Goal: Transaction & Acquisition: Book appointment/travel/reservation

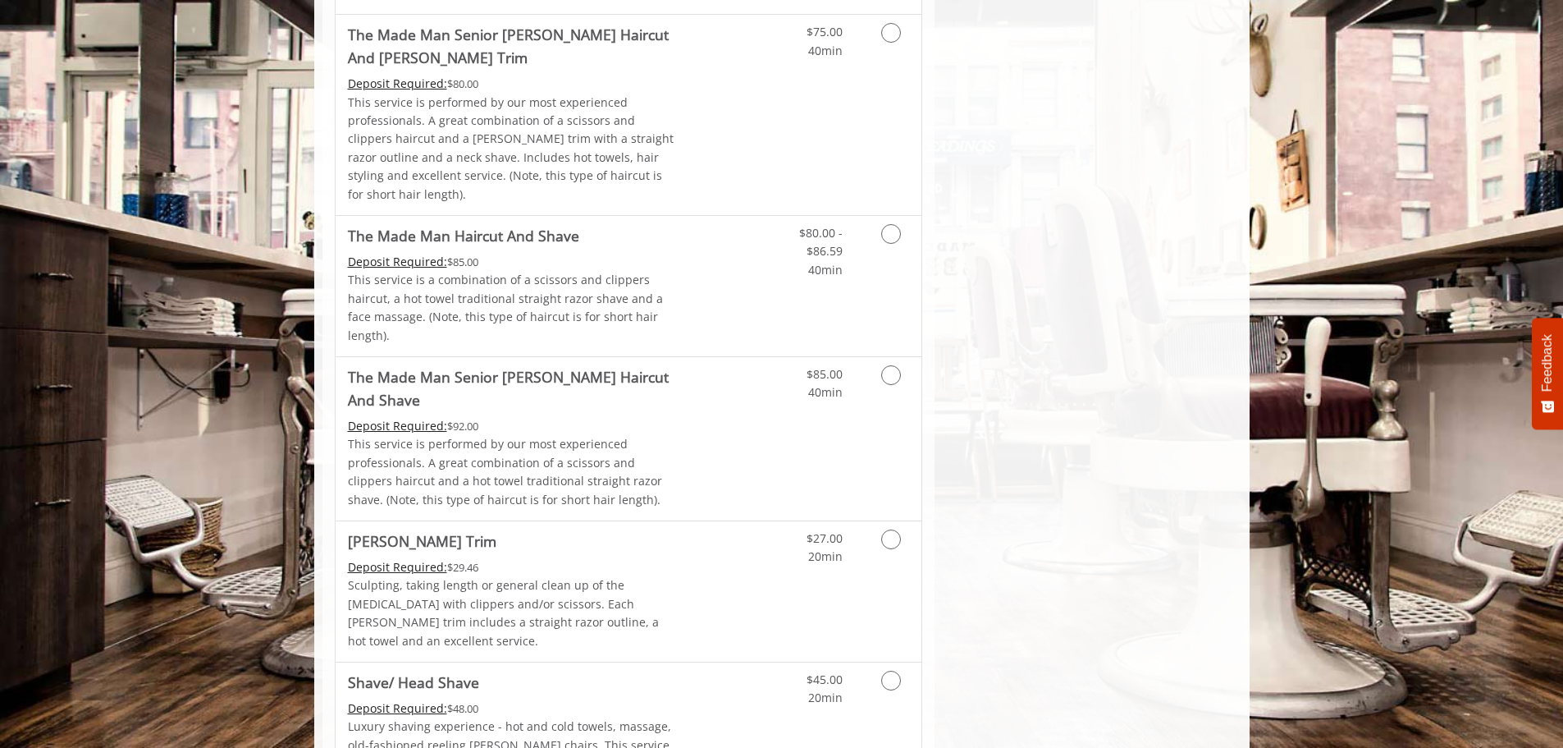
scroll to position [1477, 0]
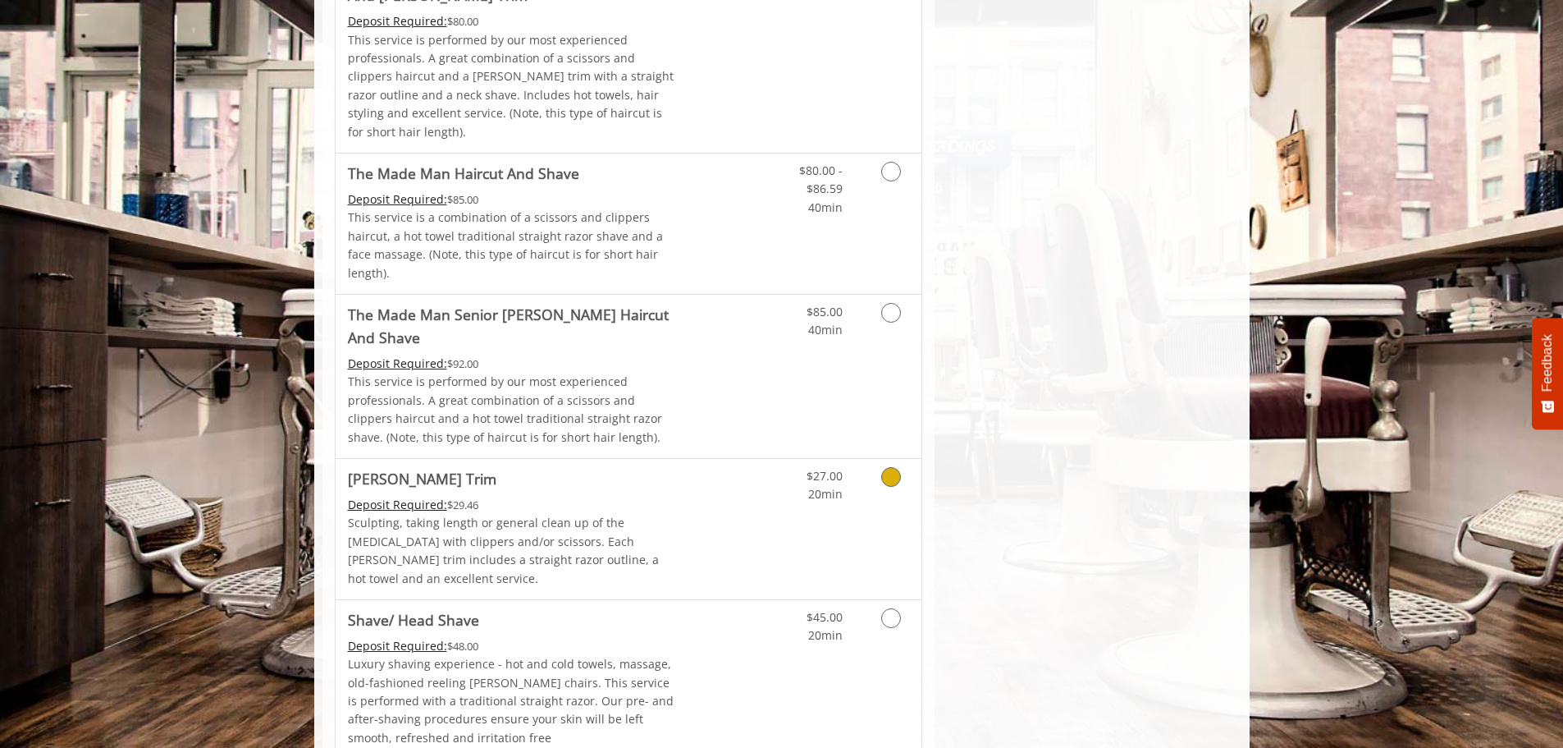
click at [716, 459] on link "Discounted Price" at bounding box center [726, 529] width 98 height 140
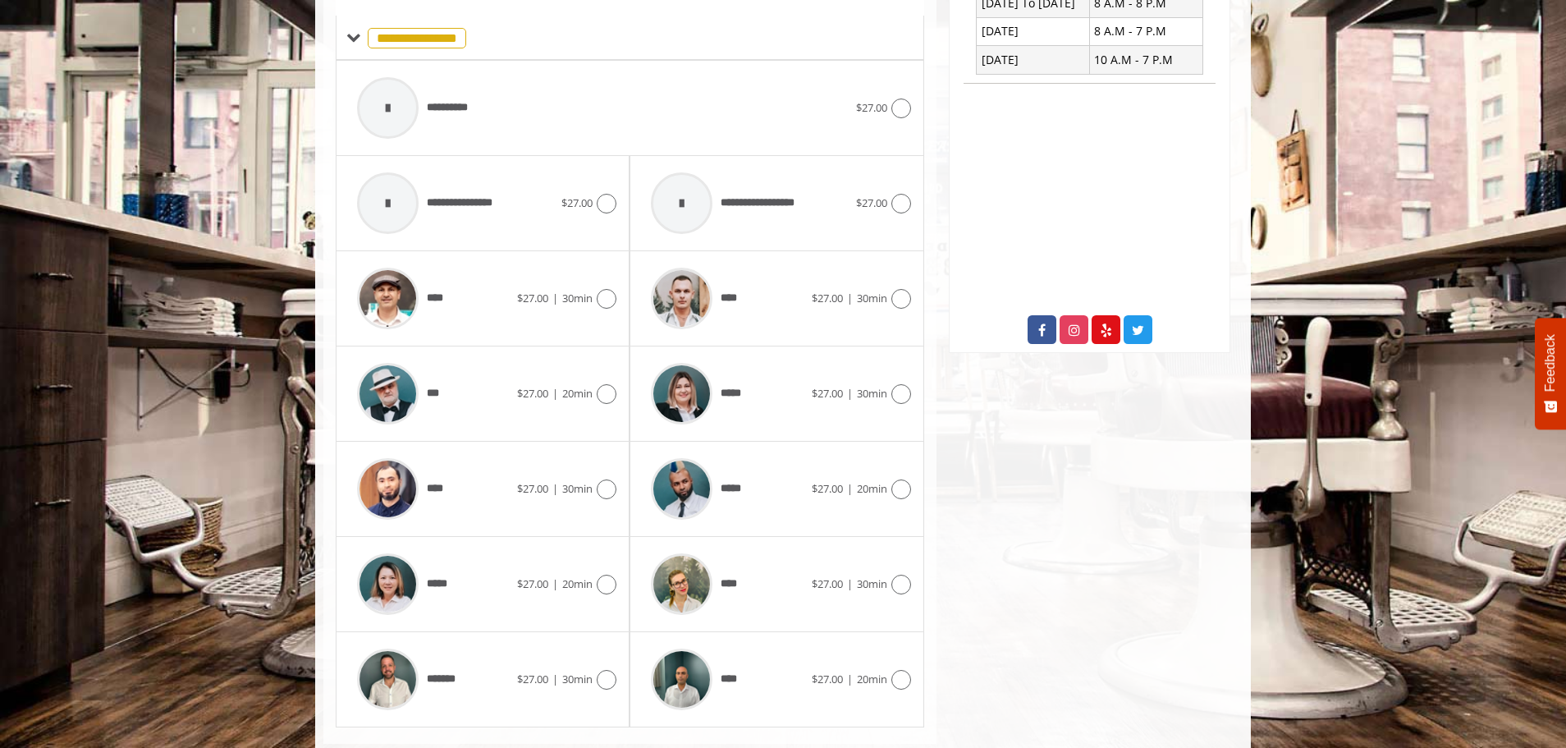
scroll to position [694, 0]
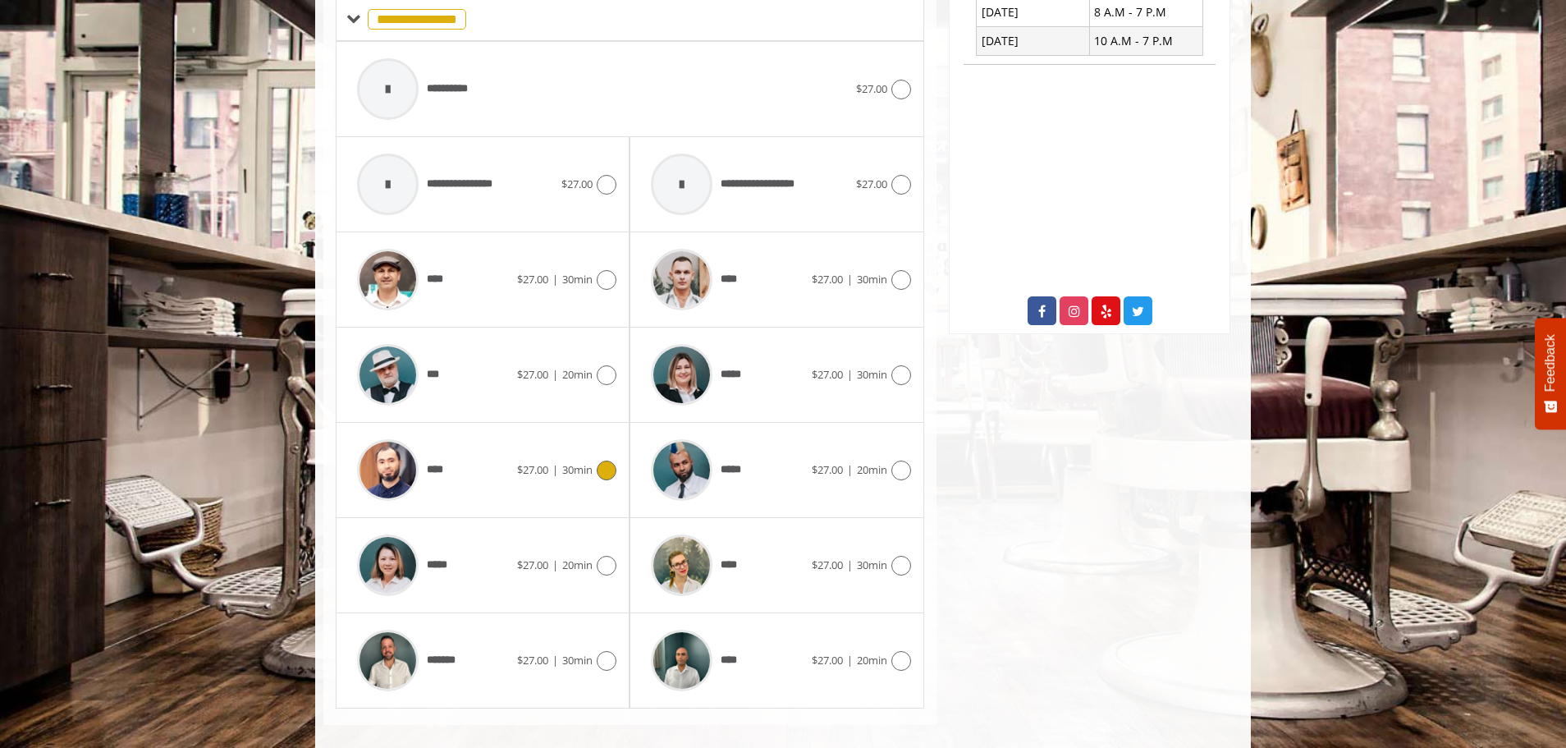
click at [480, 446] on div "****" at bounding box center [433, 470] width 168 height 78
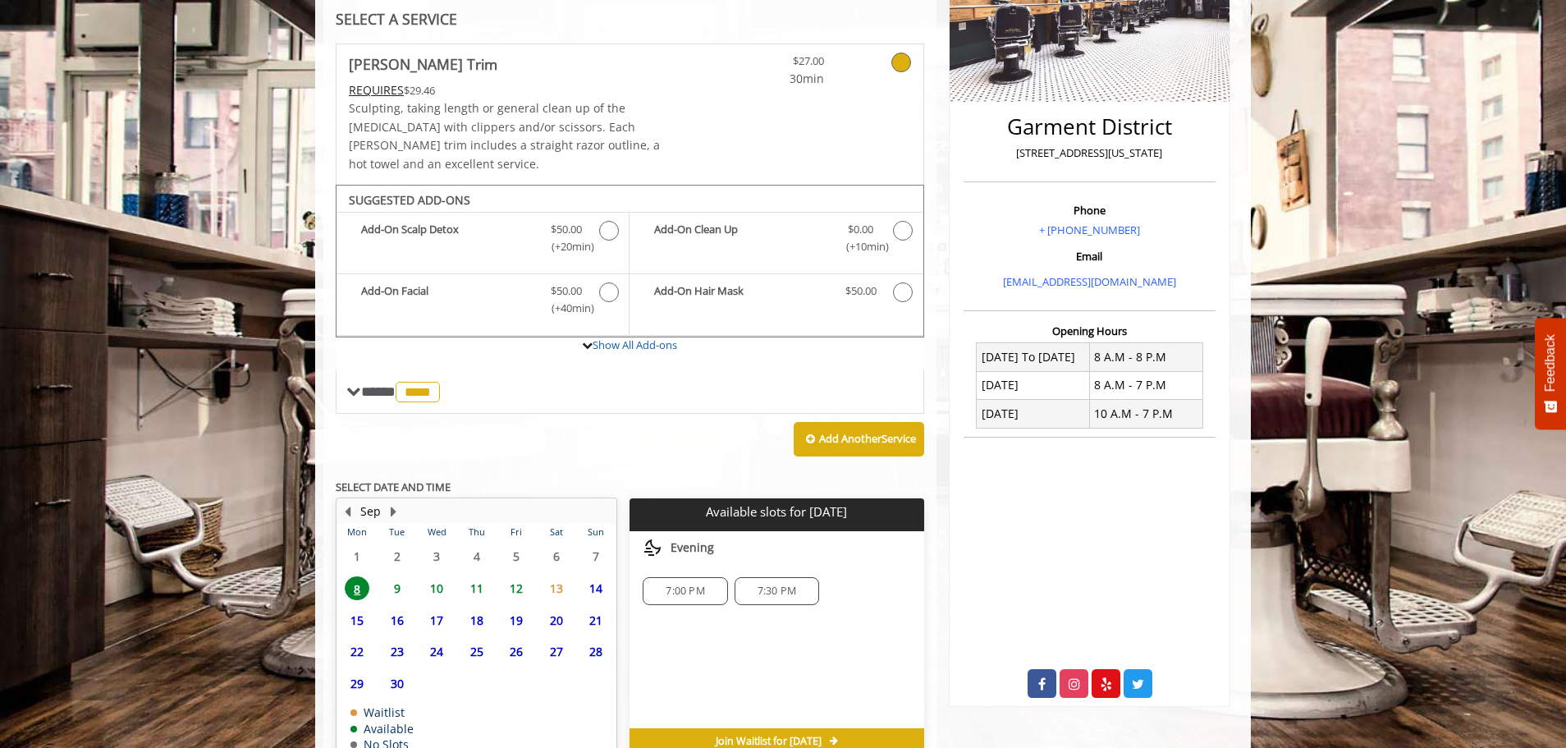
scroll to position [391, 0]
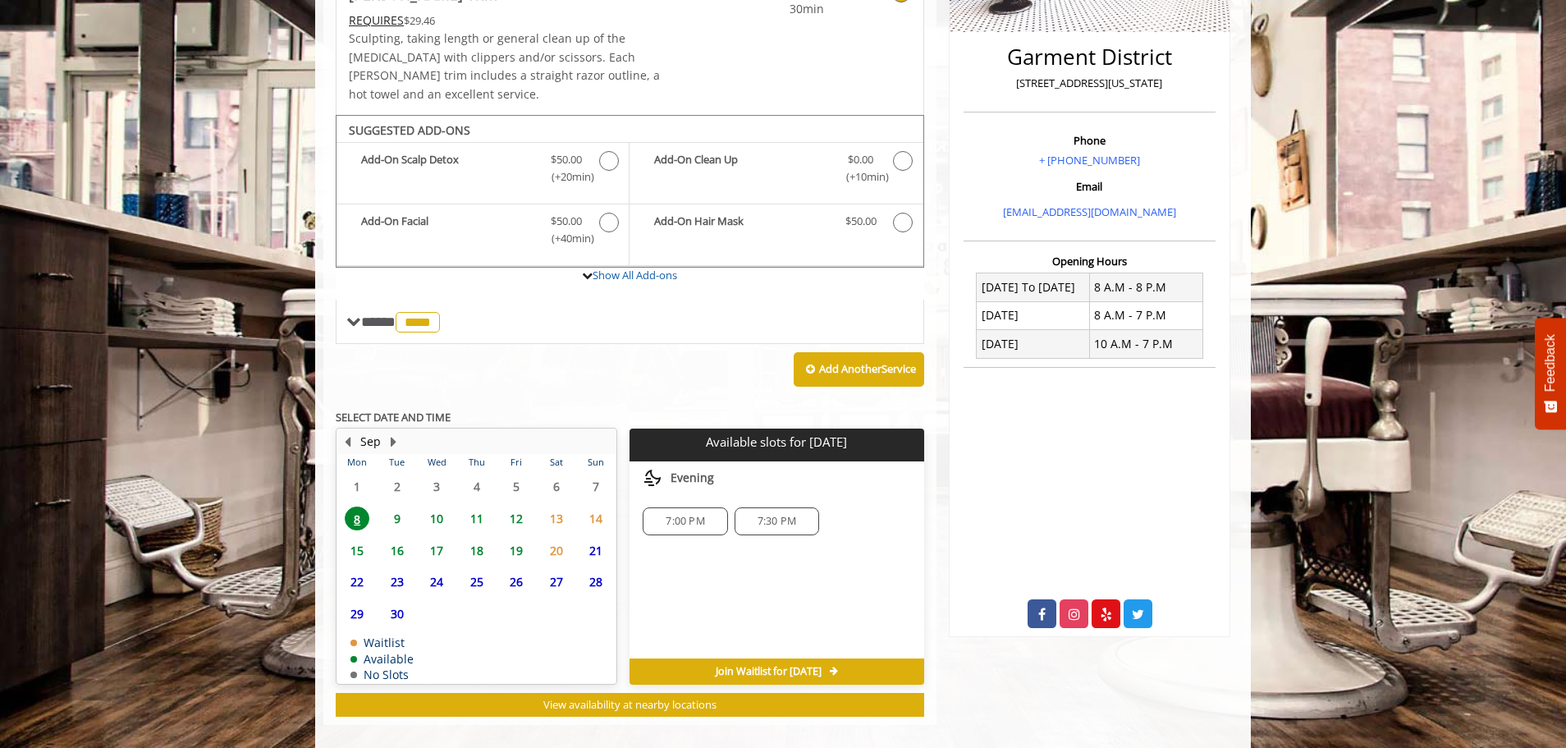
click at [476, 506] on span "11" at bounding box center [476, 518] width 25 height 24
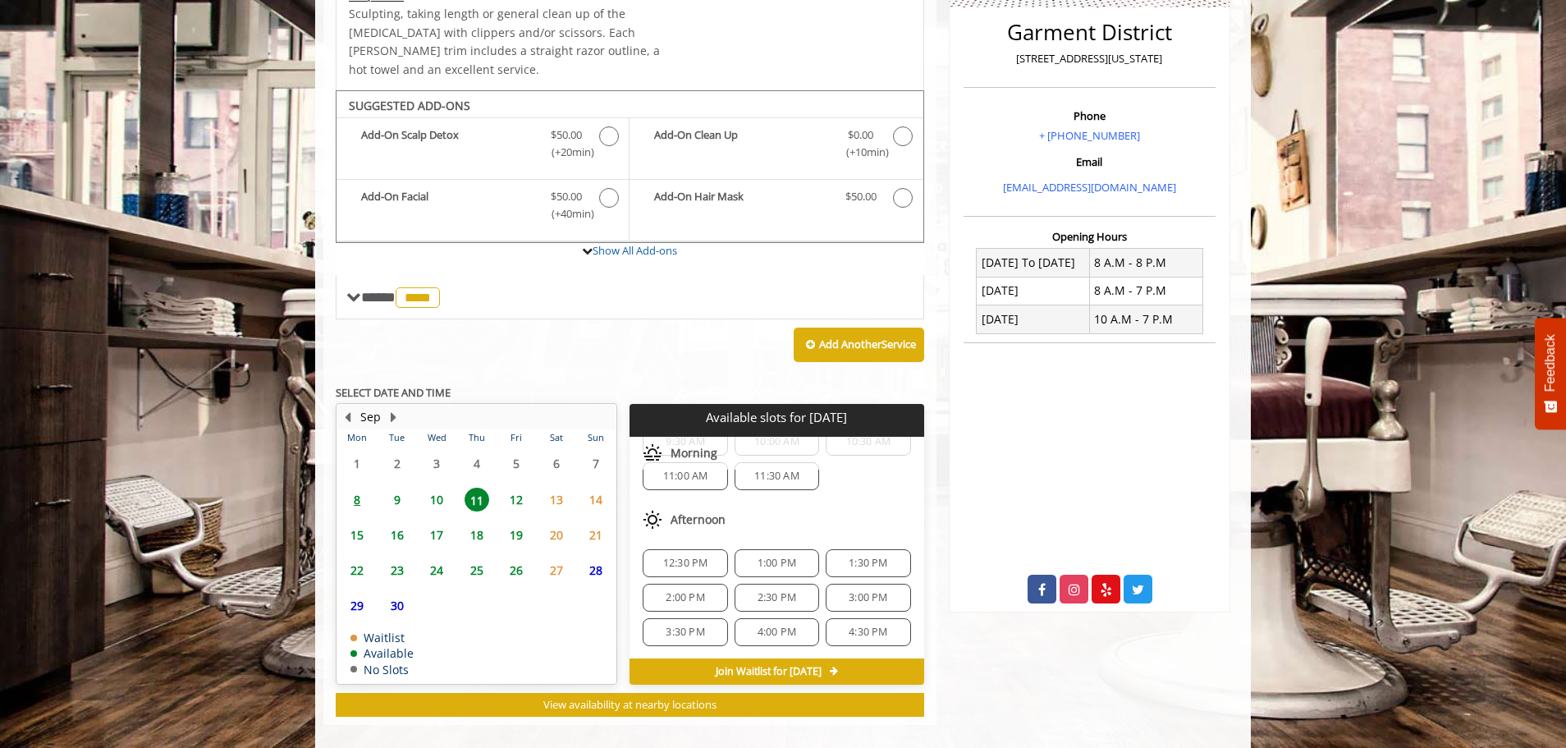
scroll to position [212, 0]
click at [437, 487] on span "10" at bounding box center [436, 499] width 25 height 24
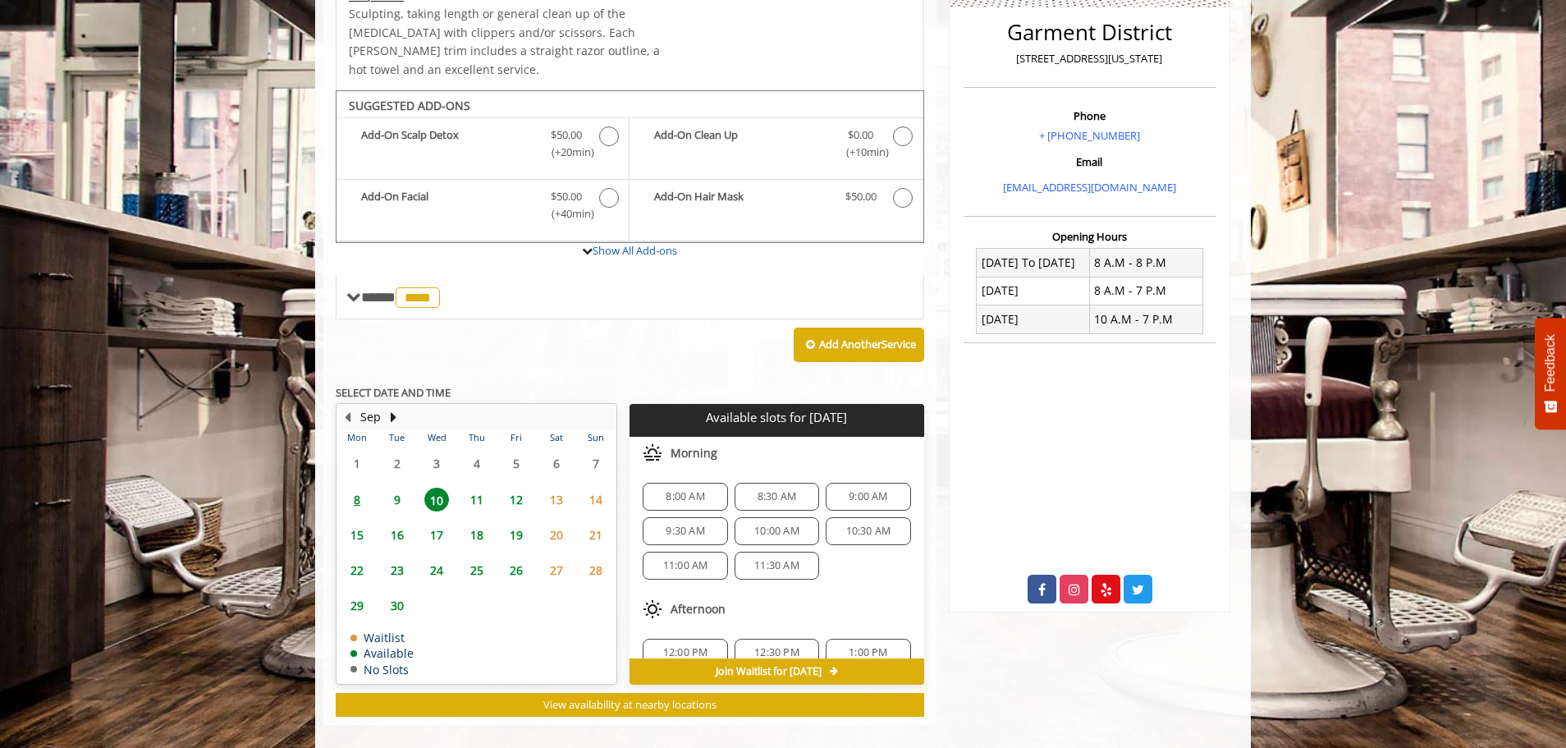
scroll to position [246, 0]
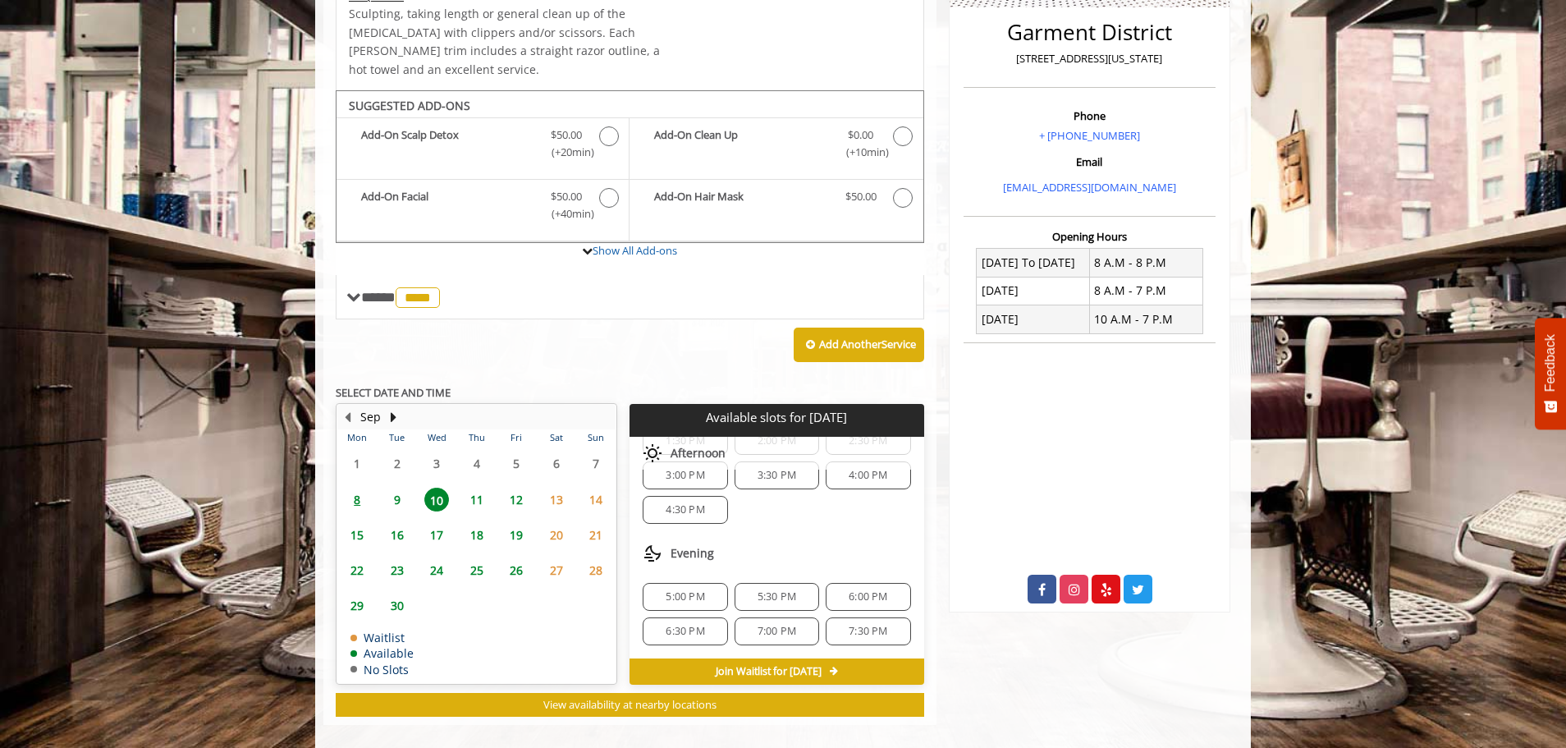
click at [688, 624] on span "6:30 PM" at bounding box center [684, 630] width 39 height 13
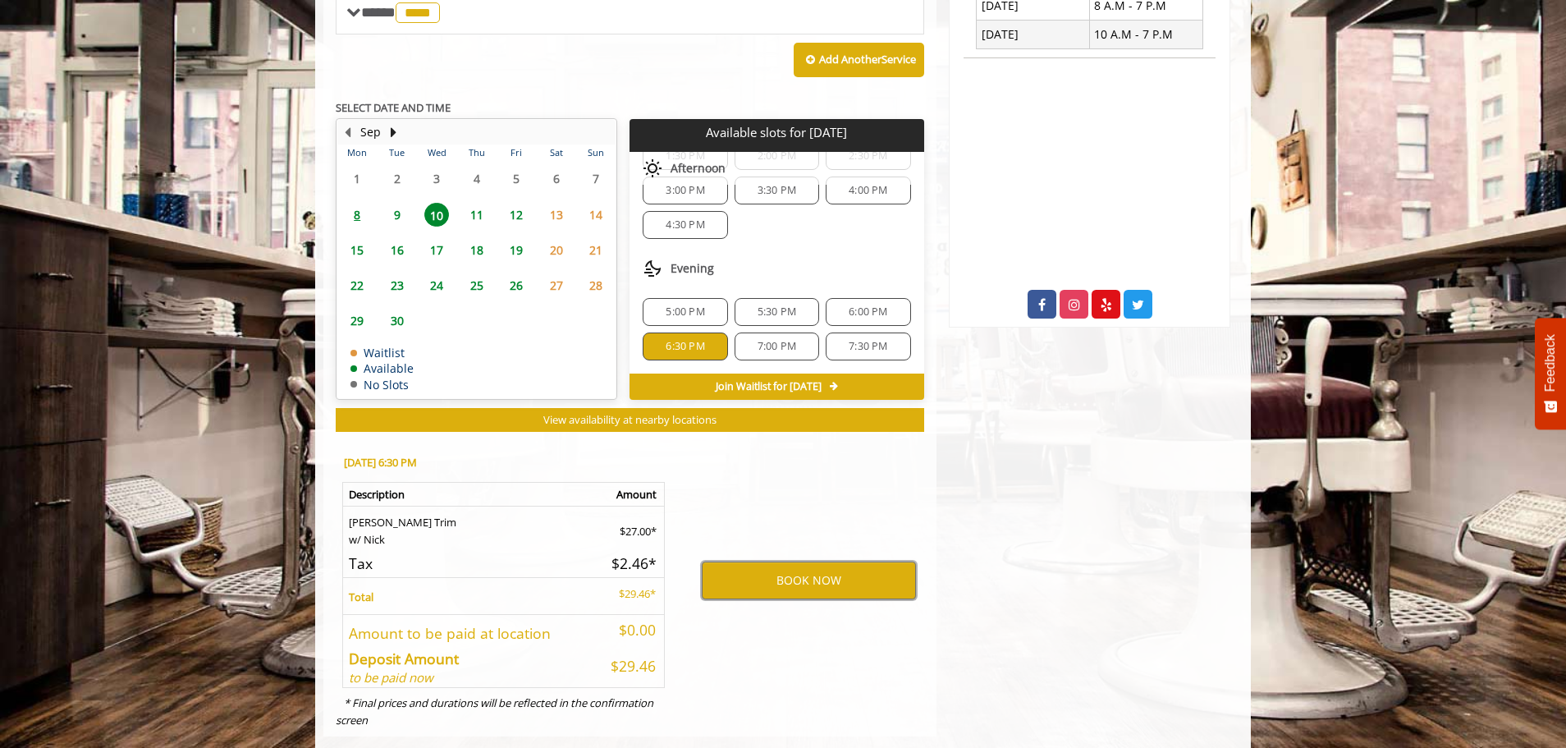
scroll to position [712, 0]
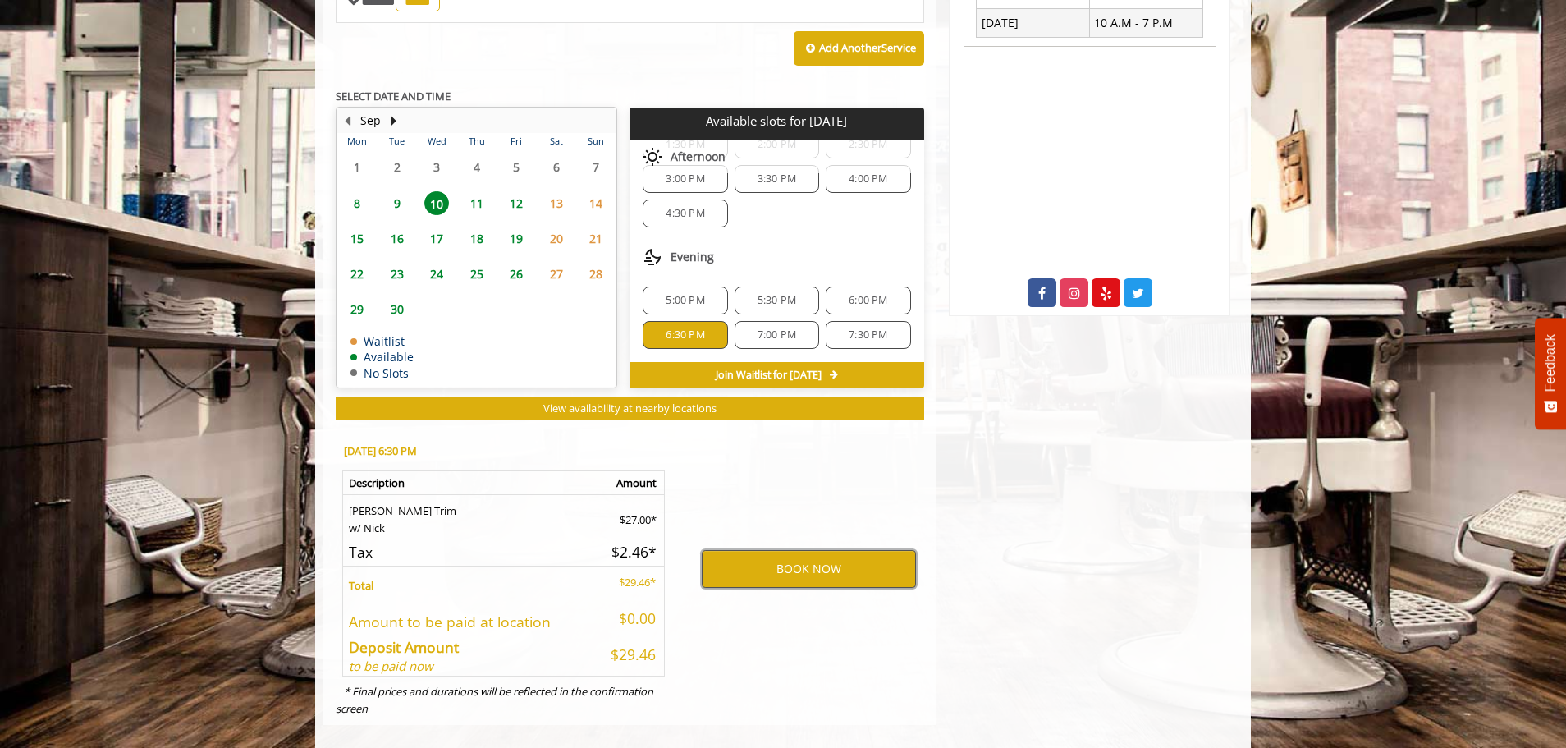
click at [807, 550] on button "BOOK NOW" at bounding box center [809, 569] width 214 height 38
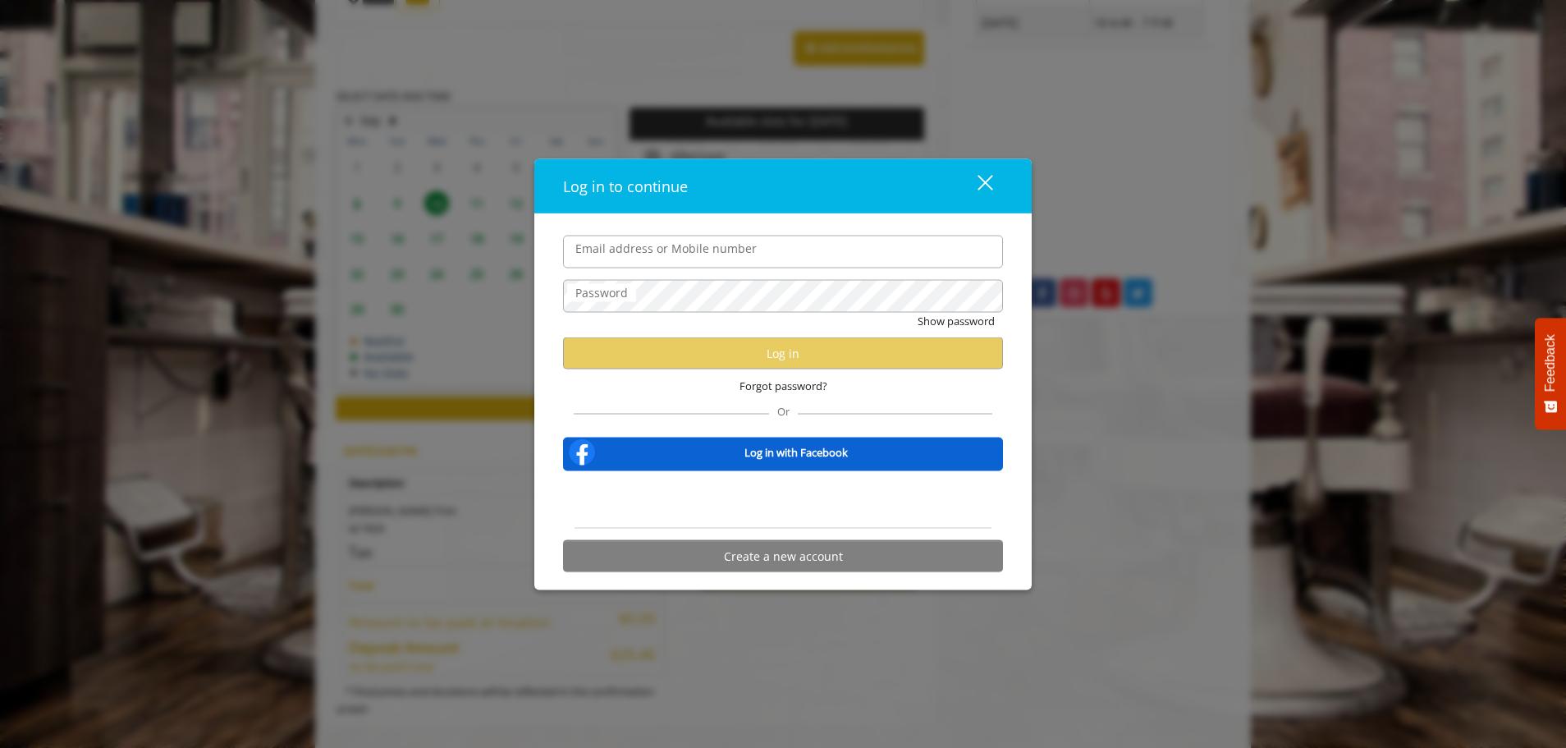
type input "**********"
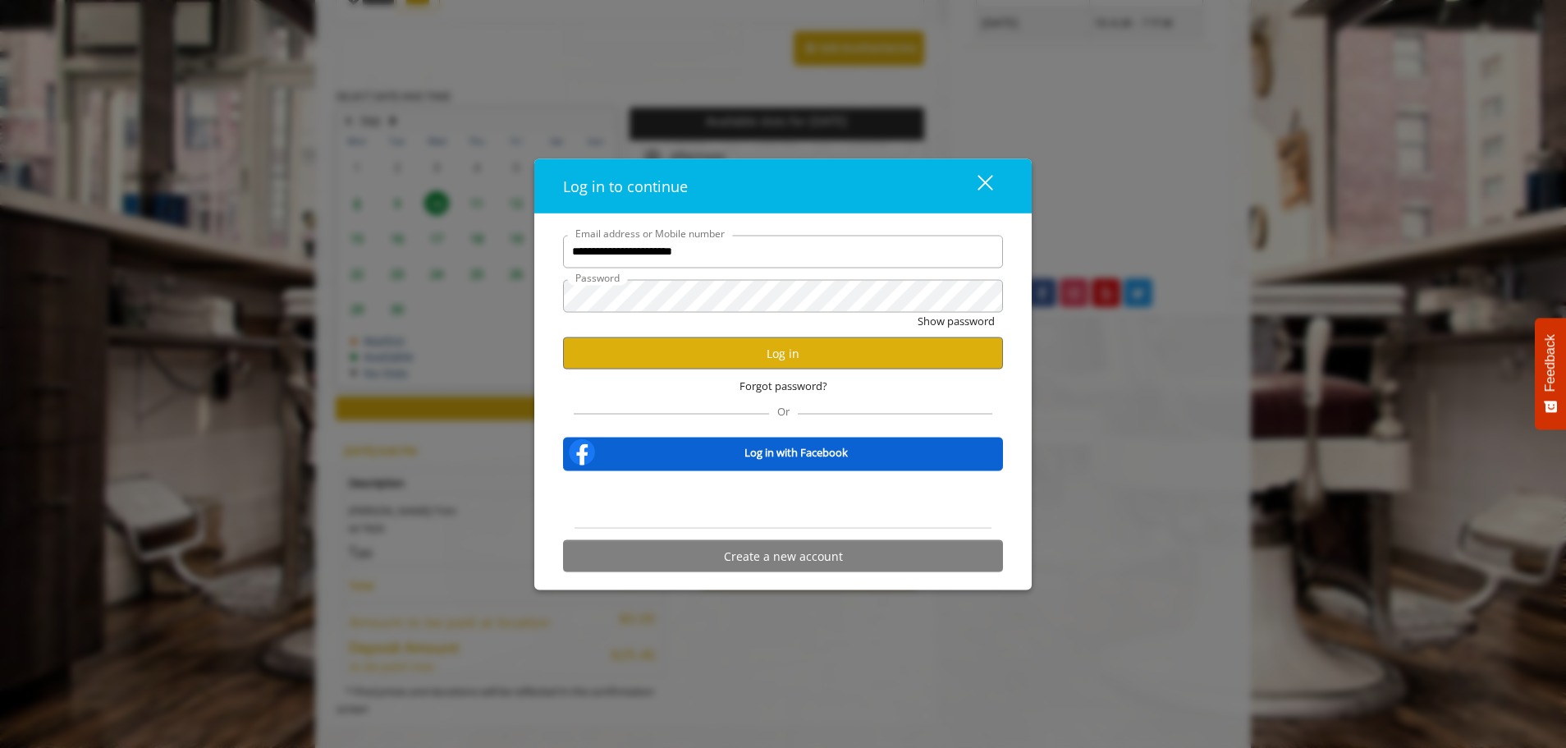
scroll to position [0, 0]
click at [784, 354] on button "Log in" at bounding box center [783, 353] width 440 height 32
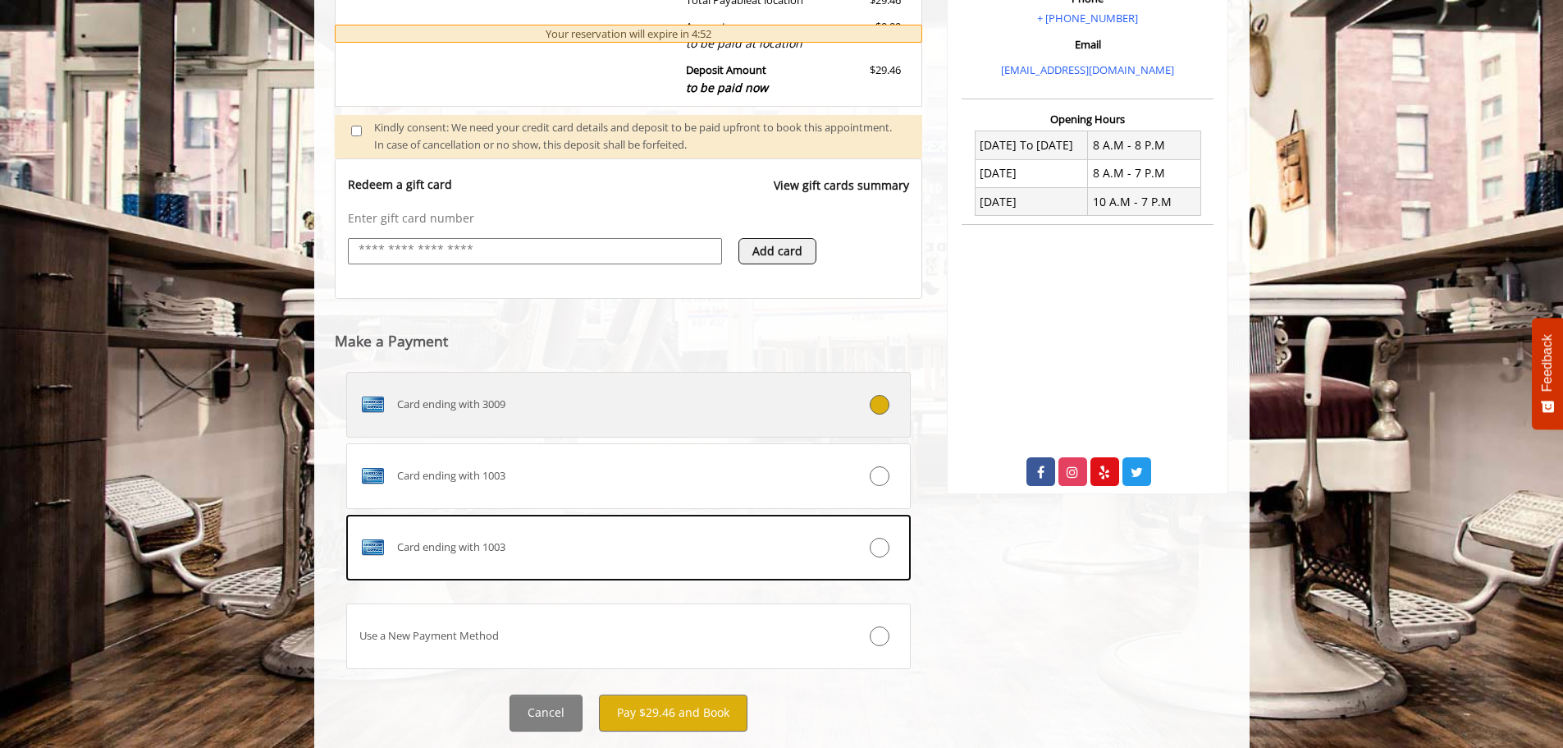
scroll to position [574, 0]
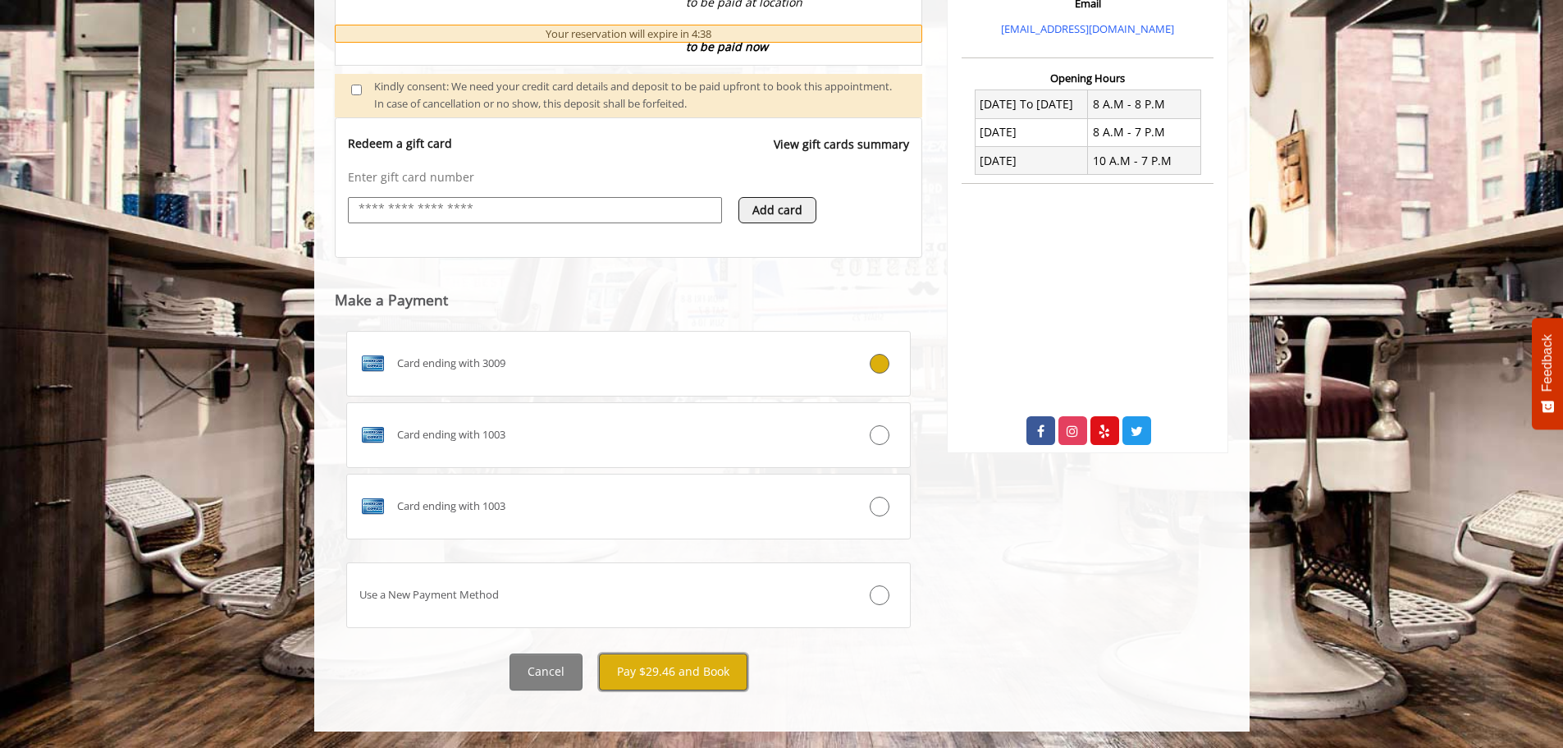
click at [670, 669] on button "Pay $29.46 and Book" at bounding box center [673, 671] width 149 height 37
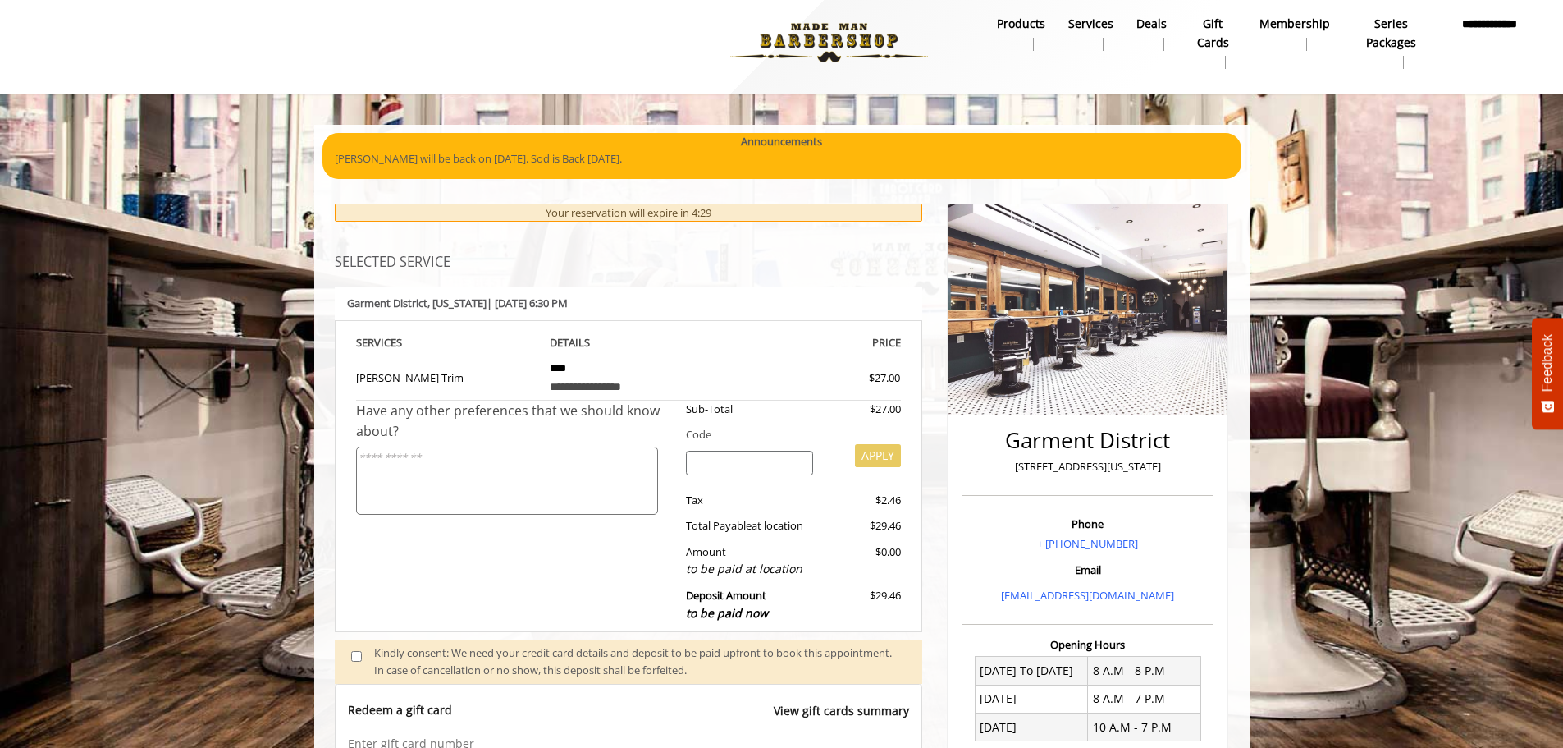
scroll to position [0, 0]
